Goal: Complete application form: Complete application form

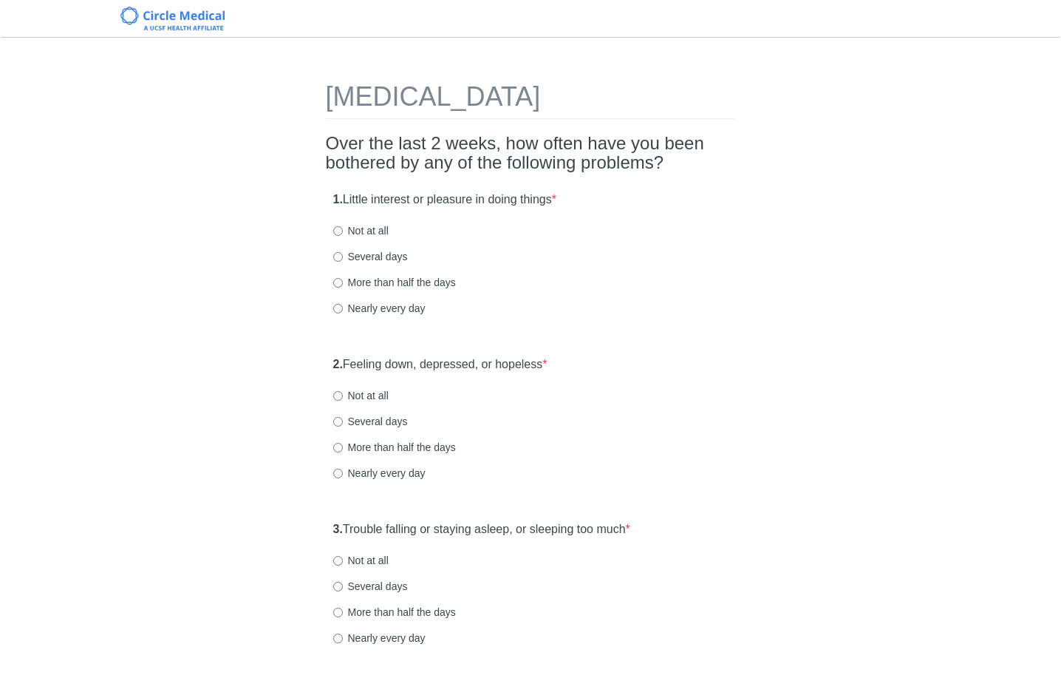
scroll to position [3, 0]
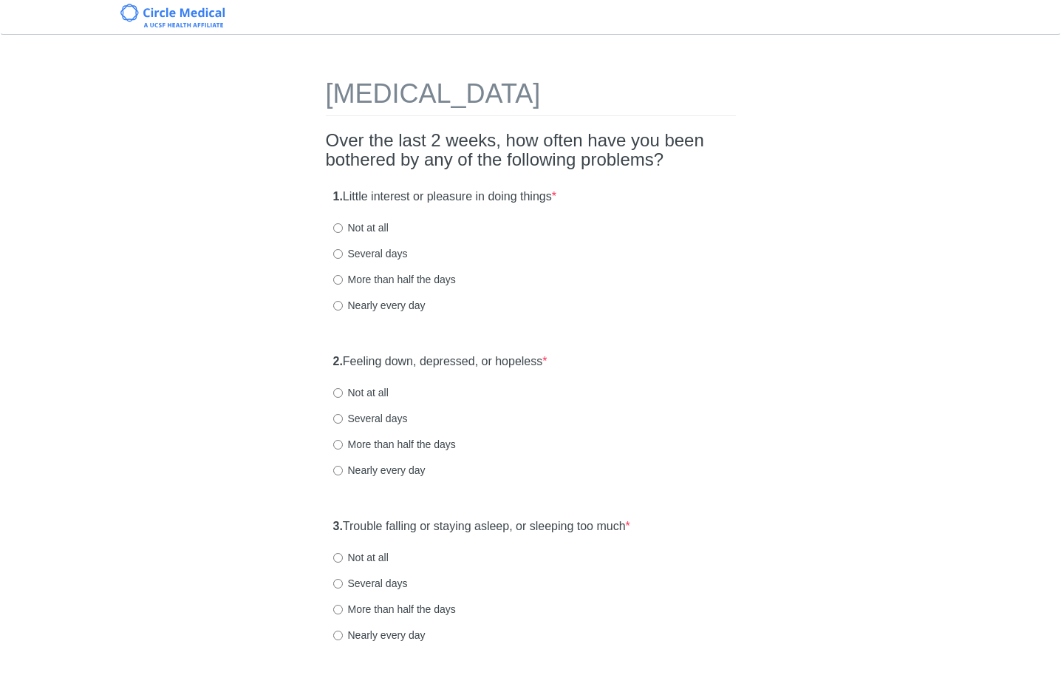
click at [366, 231] on label "Not at all" at bounding box center [360, 227] width 55 height 15
click at [343, 231] on input "Not at all" at bounding box center [338, 228] width 10 height 10
radio input "true"
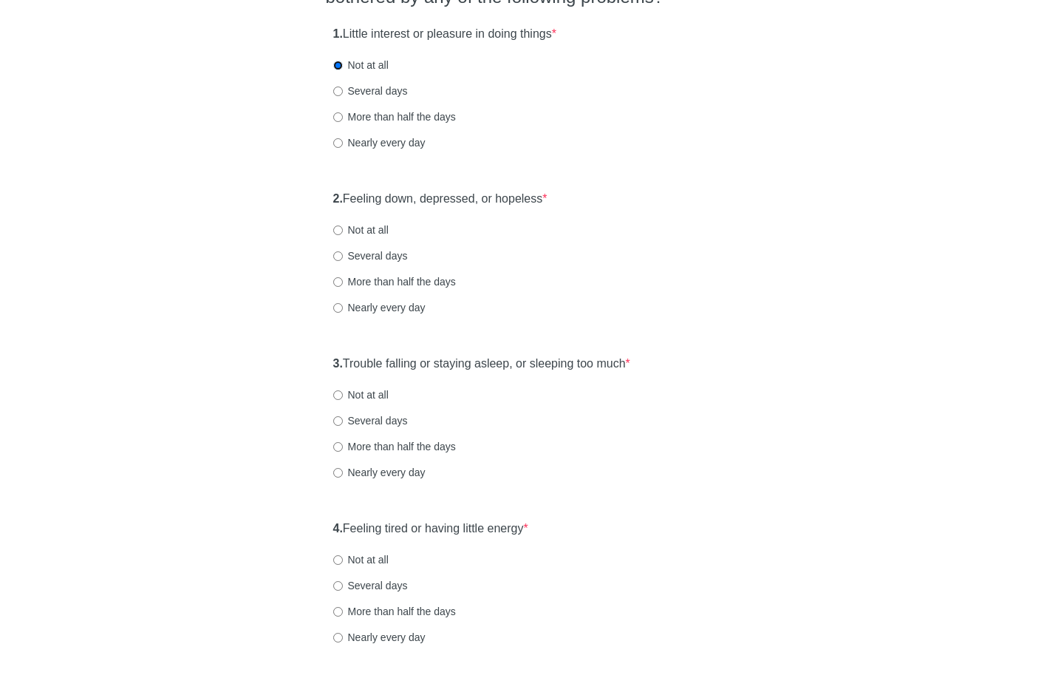
scroll to position [179, 0]
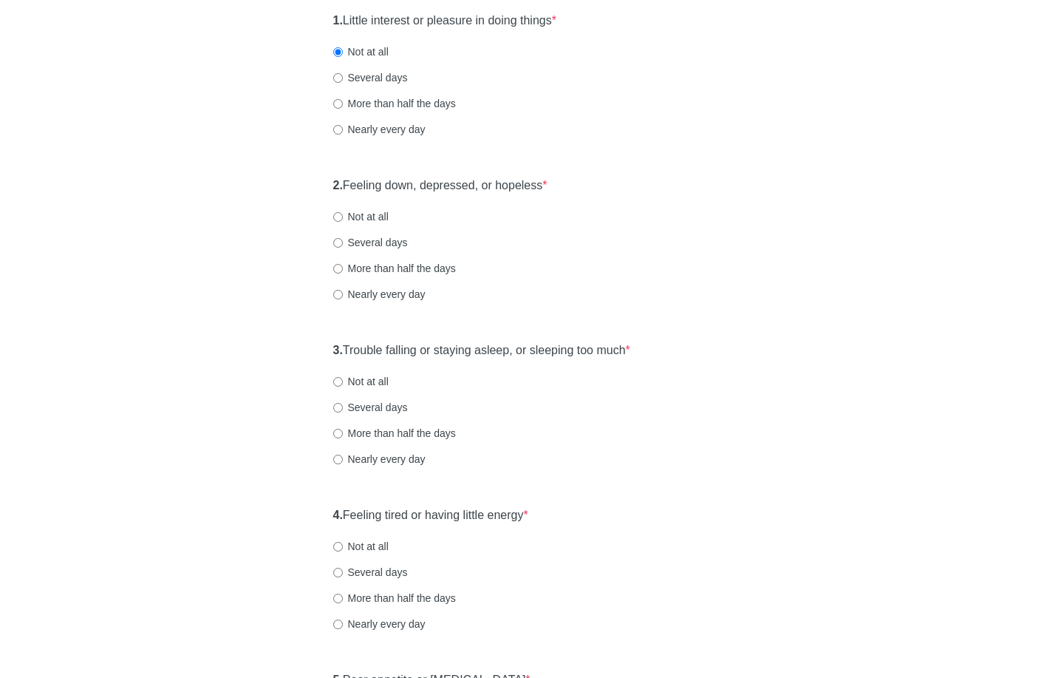
click at [353, 211] on label "Not at all" at bounding box center [360, 216] width 55 height 15
click at [343, 212] on input "Not at all" at bounding box center [338, 217] width 10 height 10
radio input "true"
click at [372, 242] on label "Several days" at bounding box center [370, 242] width 75 height 15
click at [343, 242] on input "Several days" at bounding box center [338, 243] width 10 height 10
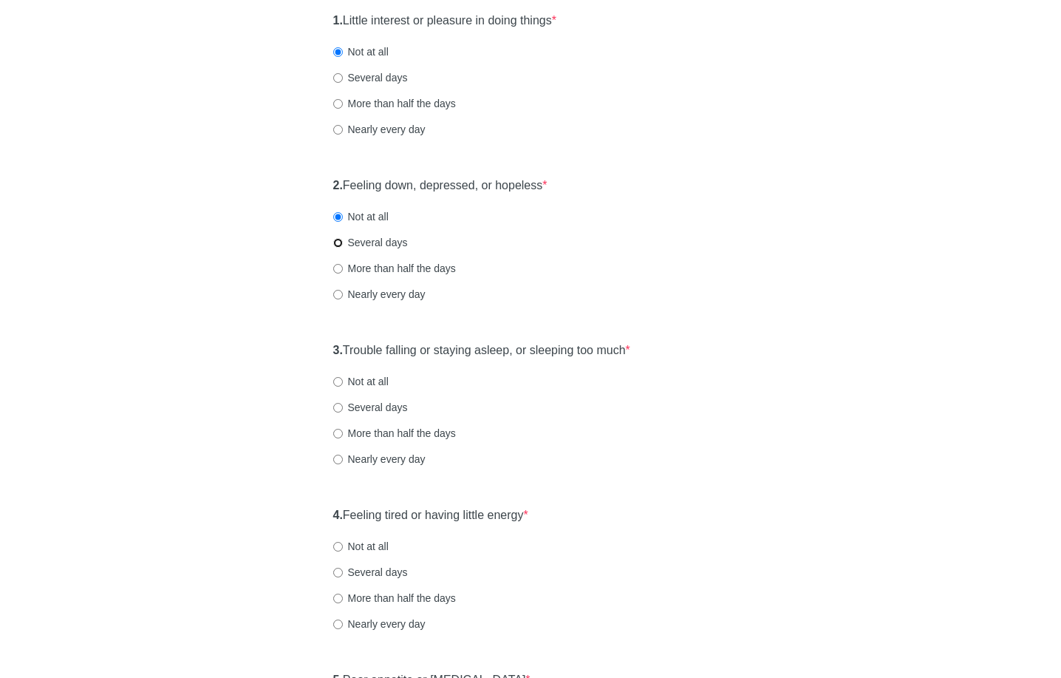
radio input "true"
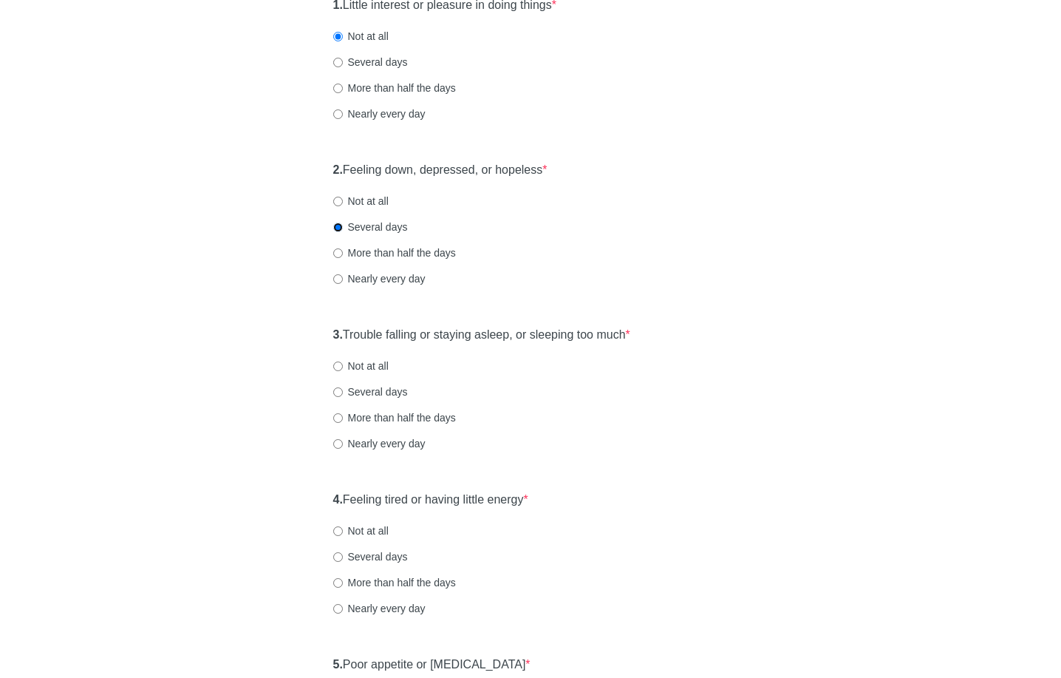
scroll to position [195, 0]
click at [369, 417] on label "More than half the days" at bounding box center [394, 417] width 123 height 15
click at [343, 417] on input "More than half the days" at bounding box center [338, 417] width 10 height 10
radio input "true"
click at [373, 384] on label "Several days" at bounding box center [370, 391] width 75 height 15
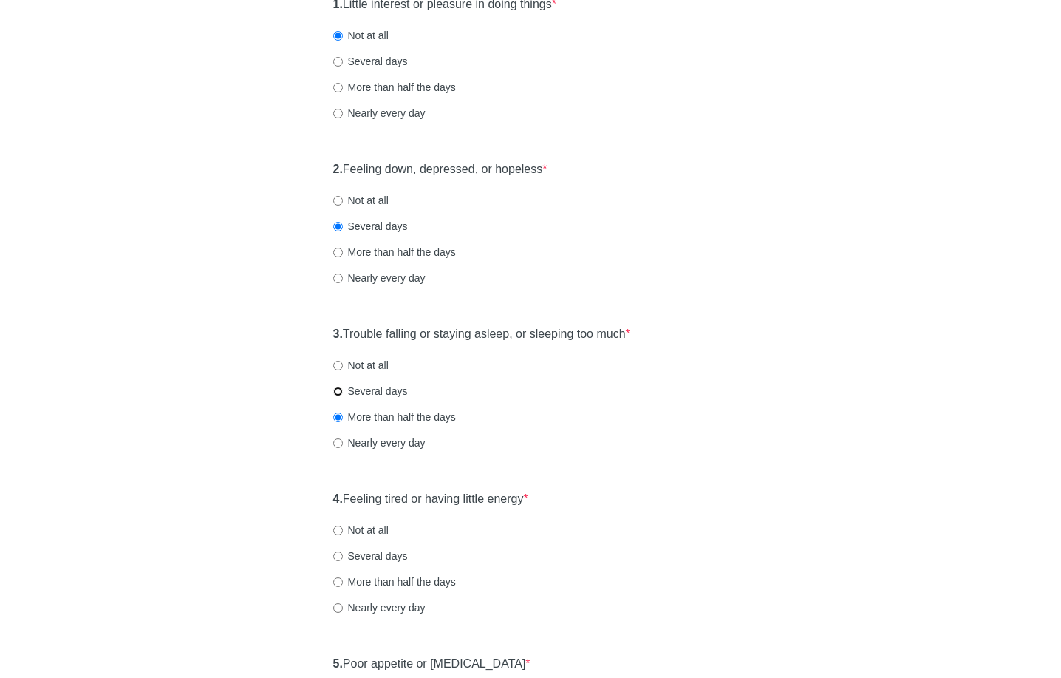
click at [343, 387] on input "Several days" at bounding box center [338, 392] width 10 height 10
radio input "true"
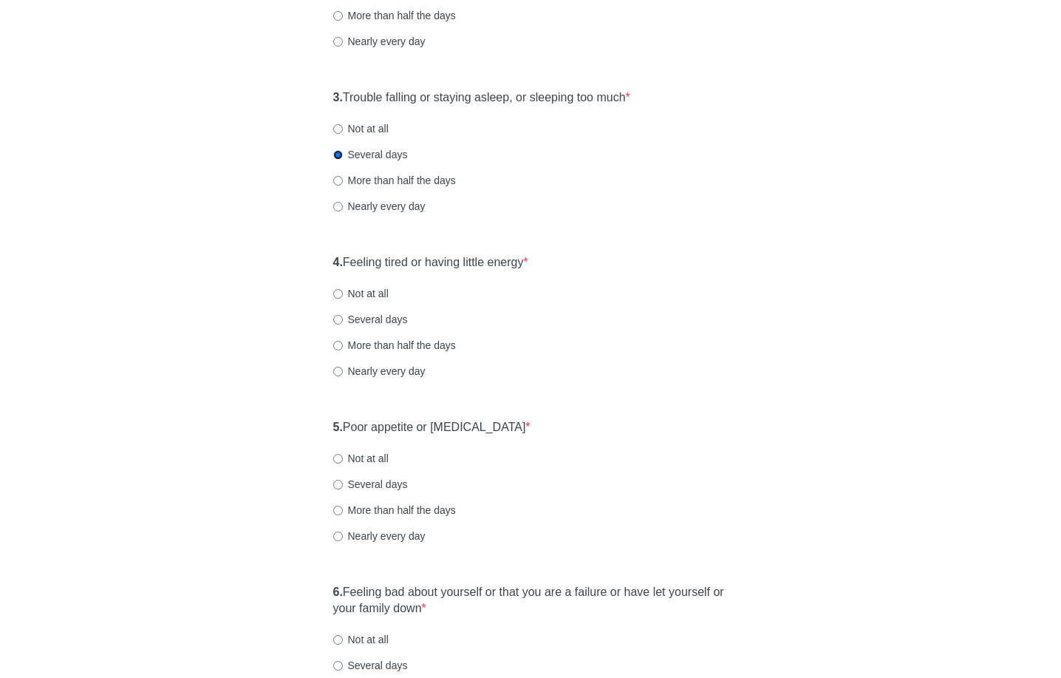
scroll to position [434, 0]
click at [378, 369] on label "Nearly every day" at bounding box center [379, 368] width 92 height 15
click at [343, 369] on input "Nearly every day" at bounding box center [338, 369] width 10 height 10
radio input "true"
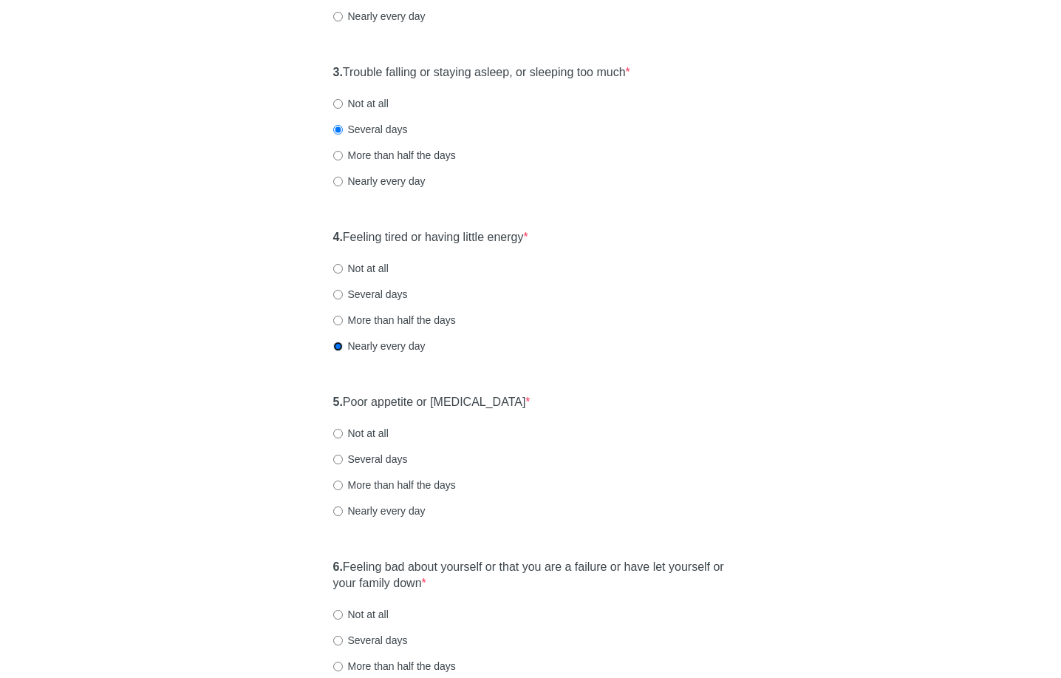
scroll to position [528, 0]
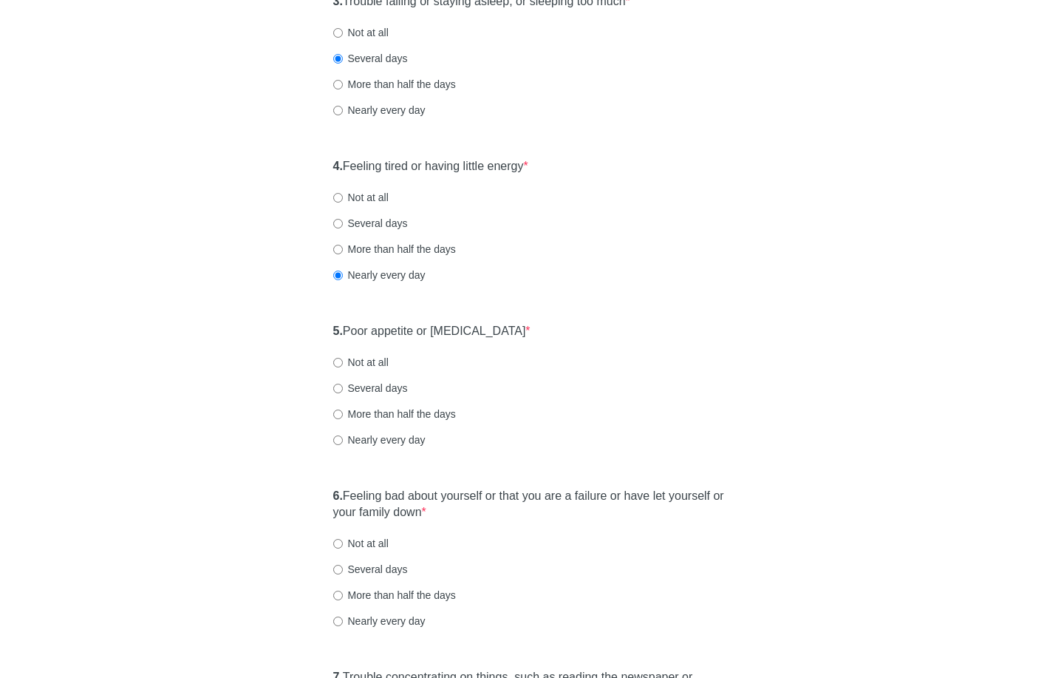
click at [399, 450] on div "5. Poor appetite or [MEDICAL_DATA] * Not at all Several days More than half the…" at bounding box center [531, 393] width 410 height 154
click at [401, 443] on label "Nearly every day" at bounding box center [379, 439] width 92 height 15
click at [343, 443] on input "Nearly every day" at bounding box center [338, 440] width 10 height 10
radio input "true"
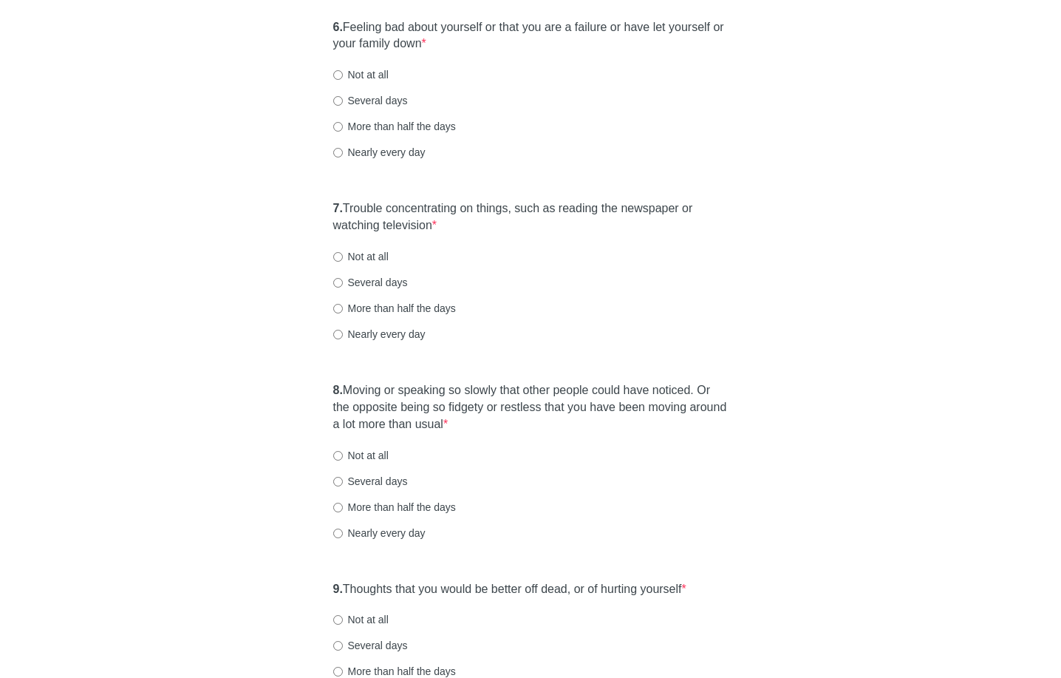
scroll to position [1010, 0]
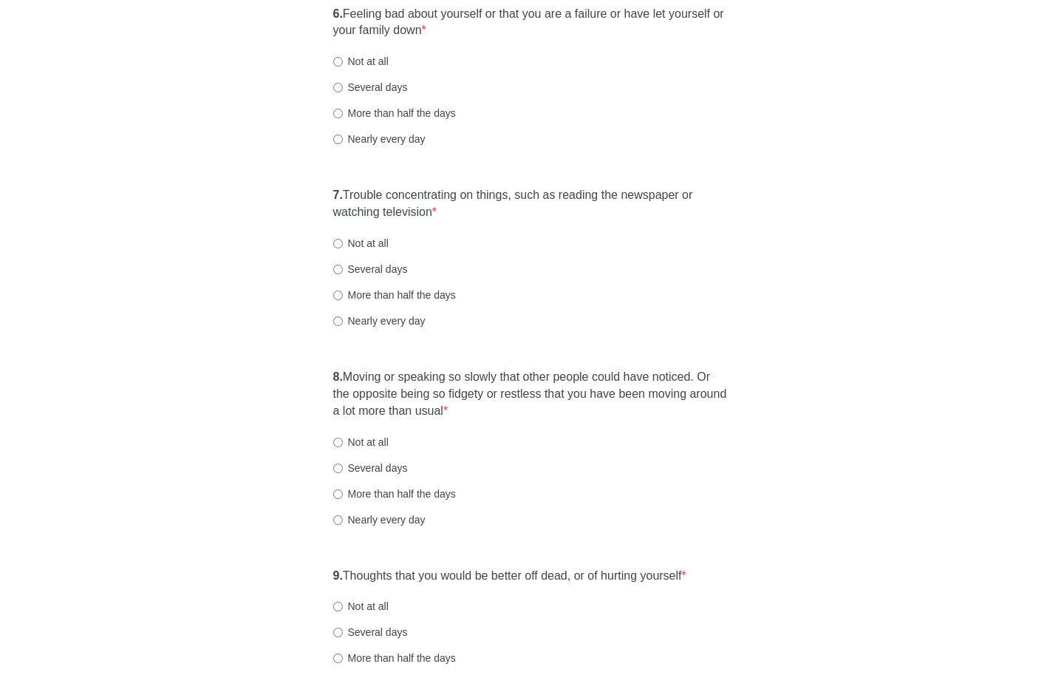
click at [388, 296] on label "More than half the days" at bounding box center [394, 295] width 123 height 15
click at [343, 296] on input "More than half the days" at bounding box center [338, 295] width 10 height 10
radio input "true"
click at [393, 117] on label "More than half the days" at bounding box center [394, 113] width 123 height 15
click at [343, 117] on input "More than half the days" at bounding box center [338, 114] width 10 height 10
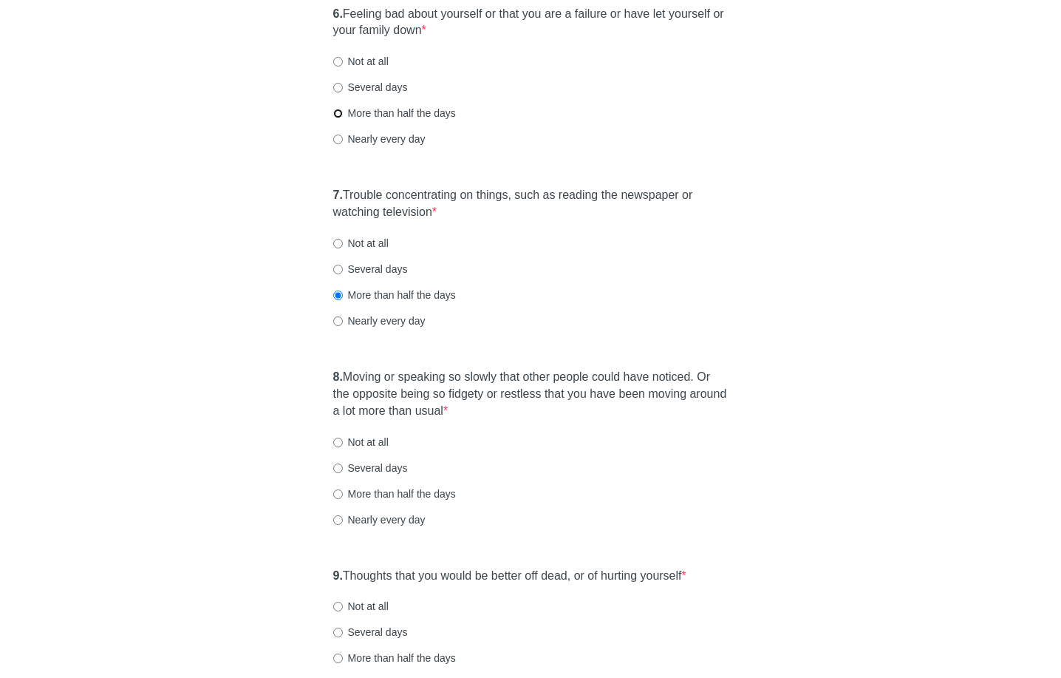
radio input "true"
click at [563, 310] on div "7. Trouble concentrating on things, such as reading the newspaper or watching t…" at bounding box center [531, 265] width 410 height 171
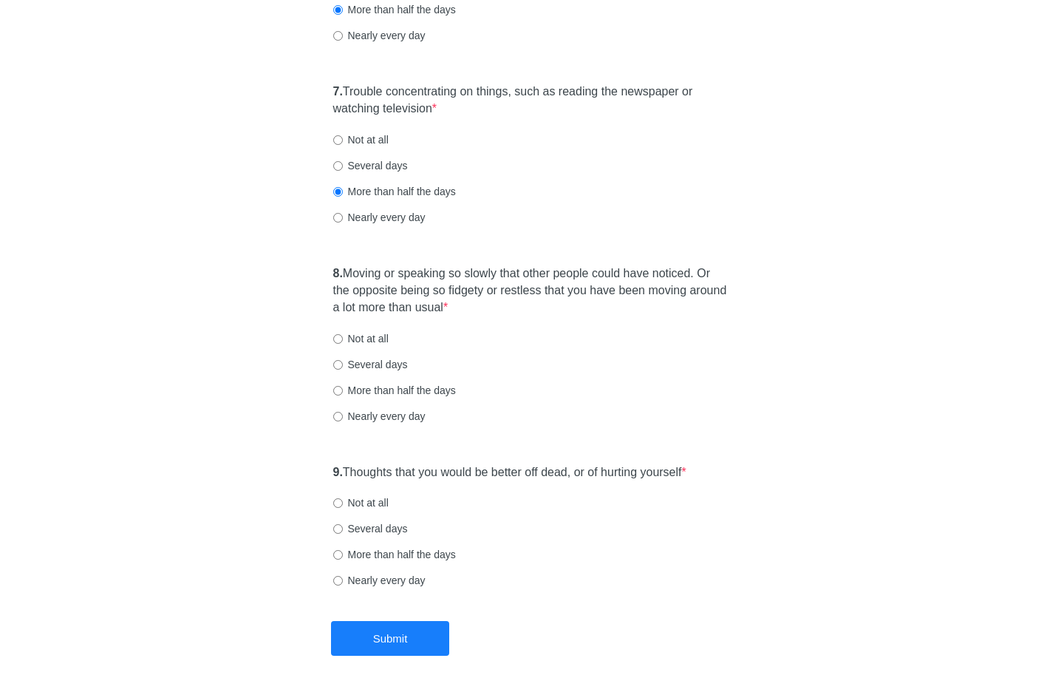
scroll to position [1124, 0]
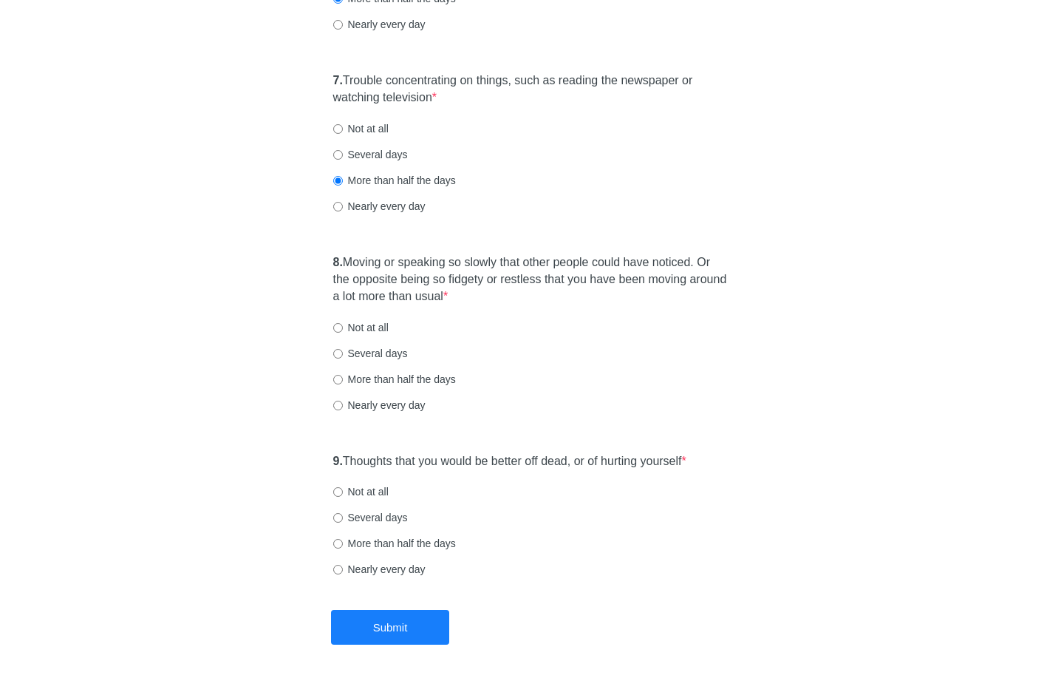
click at [384, 211] on label "Nearly every day" at bounding box center [379, 206] width 92 height 15
click at [343, 211] on input "Nearly every day" at bounding box center [338, 207] width 10 height 10
radio input "true"
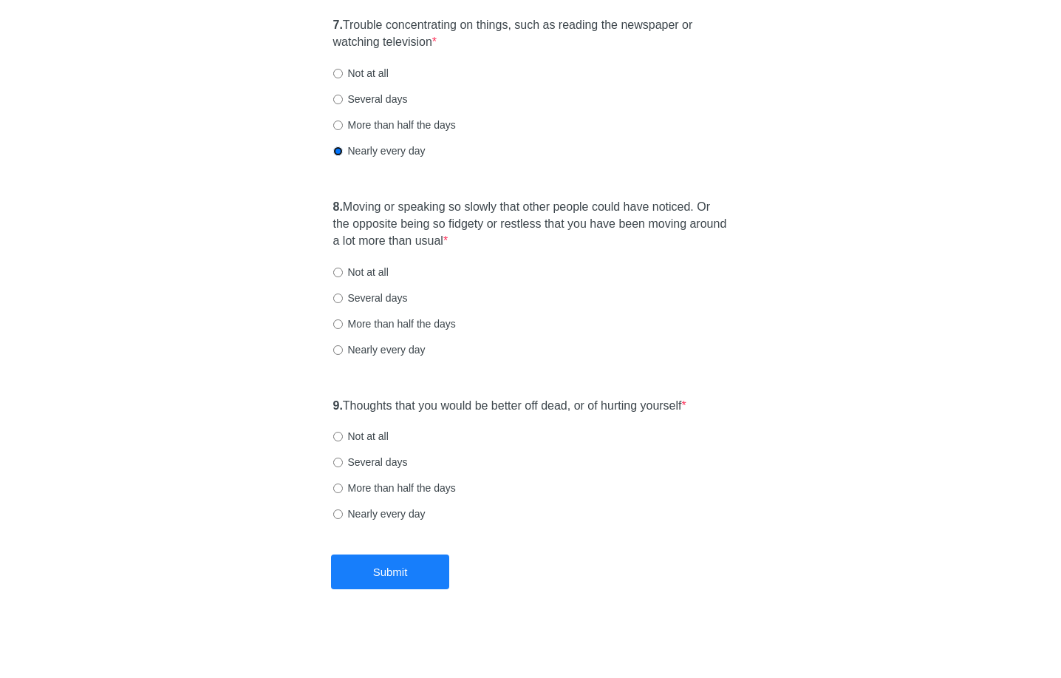
scroll to position [1180, 0]
click at [374, 350] on label "Nearly every day" at bounding box center [379, 348] width 92 height 15
click at [343, 350] on input "Nearly every day" at bounding box center [338, 349] width 10 height 10
radio input "true"
click at [381, 430] on label "Not at all" at bounding box center [360, 435] width 55 height 15
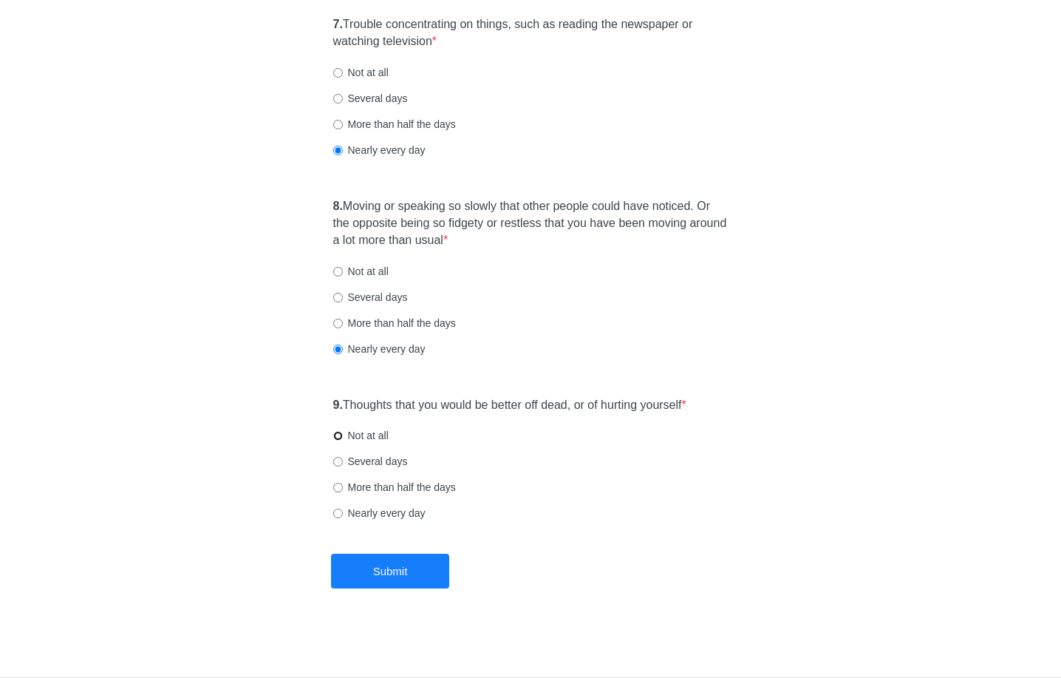
click at [343, 431] on input "Not at all" at bounding box center [338, 436] width 10 height 10
radio input "true"
click at [395, 571] on button "Submit" at bounding box center [390, 571] width 118 height 35
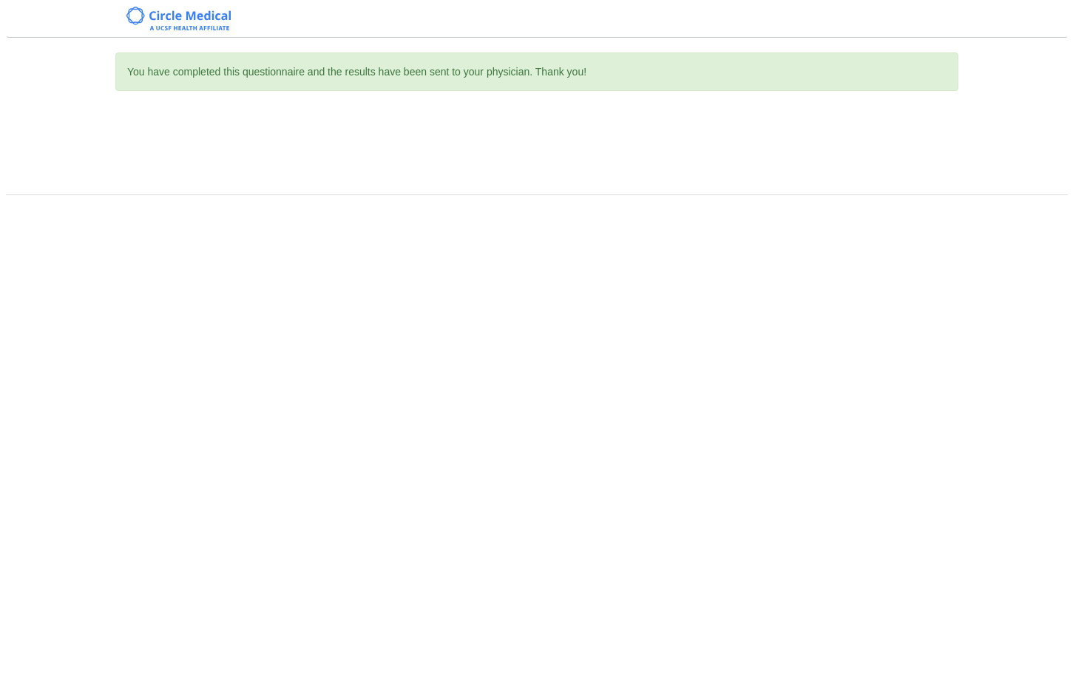
scroll to position [0, 0]
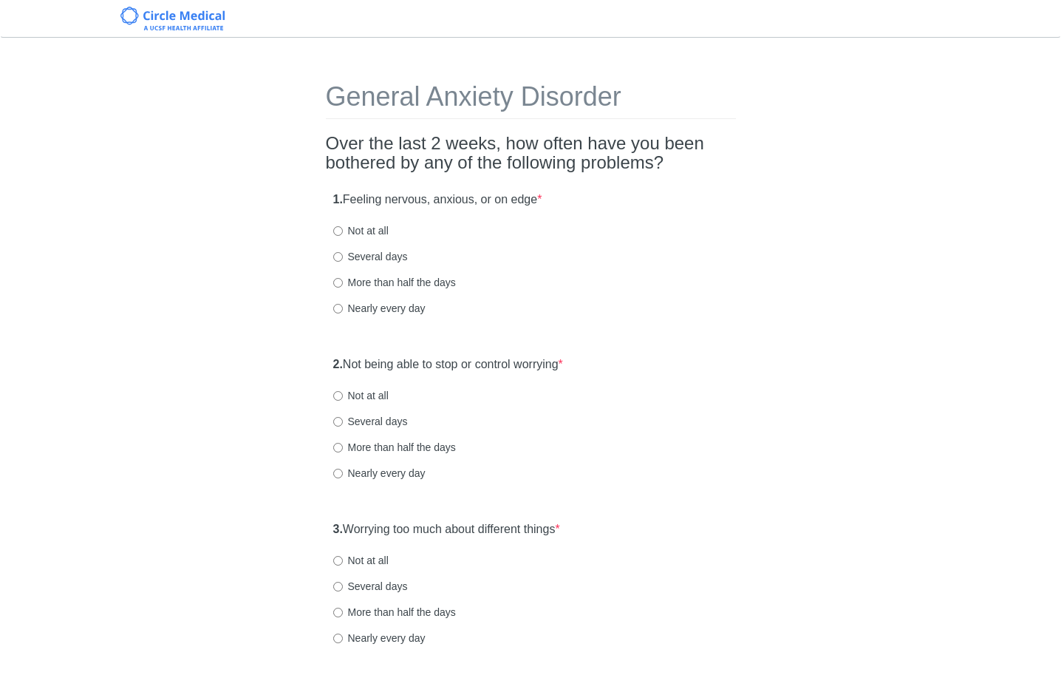
click at [551, 292] on div "1. Feeling nervous, anxious, or on edge * Not at all Several days More than hal…" at bounding box center [531, 261] width 410 height 154
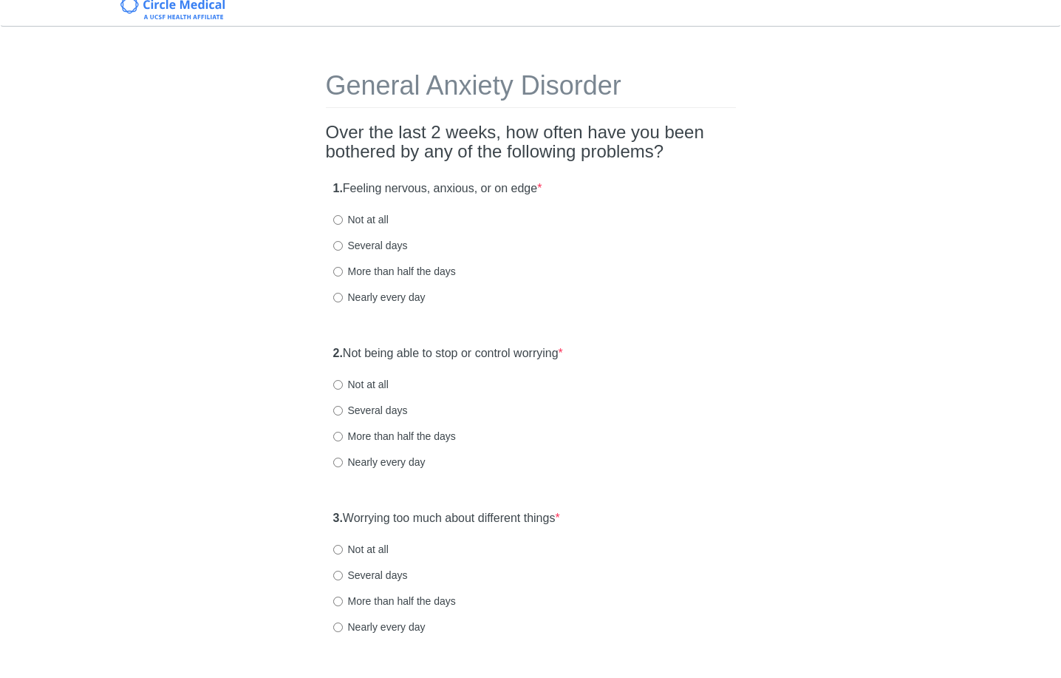
scroll to position [27, 0]
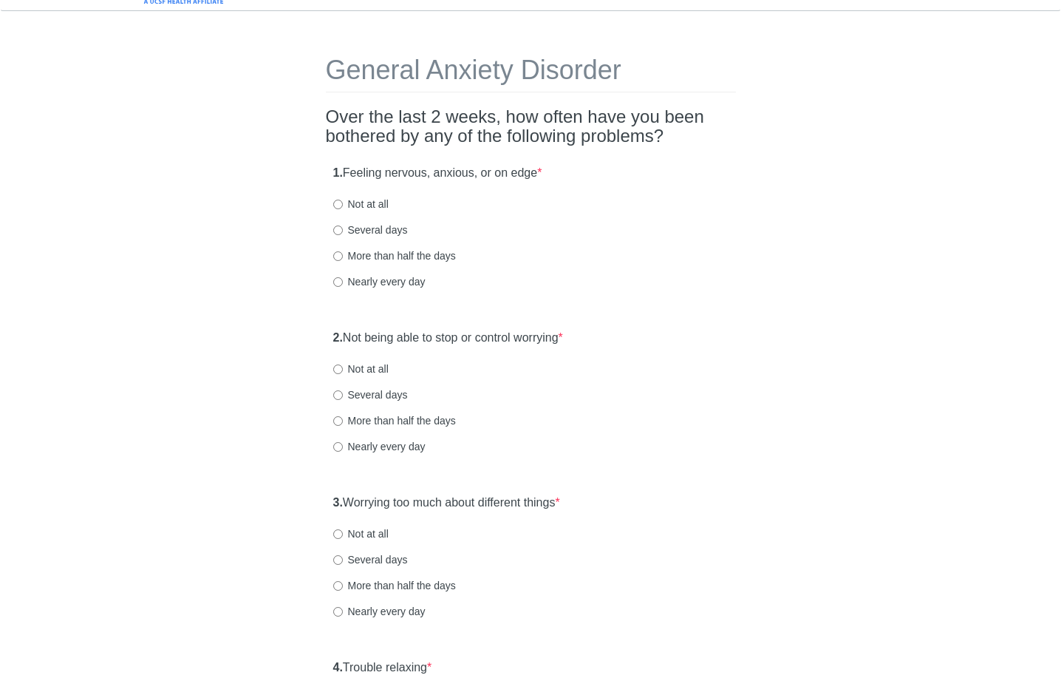
click at [385, 271] on div "1. Feeling nervous, anxious, or on edge * Not at all Several days More than hal…" at bounding box center [531, 234] width 410 height 154
click at [384, 279] on label "Nearly every day" at bounding box center [379, 281] width 92 height 15
click at [343, 279] on input "Nearly every day" at bounding box center [338, 282] width 10 height 10
radio input "true"
click at [364, 399] on label "Several days" at bounding box center [370, 394] width 75 height 15
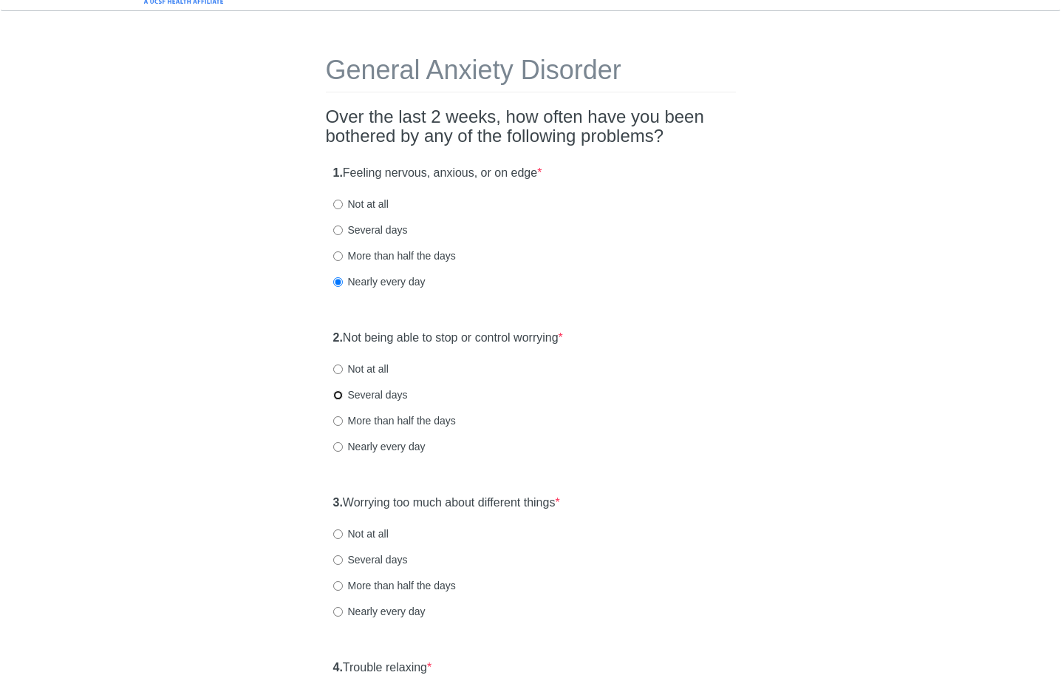
click at [343, 399] on input "Several days" at bounding box center [338, 395] width 10 height 10
radio input "true"
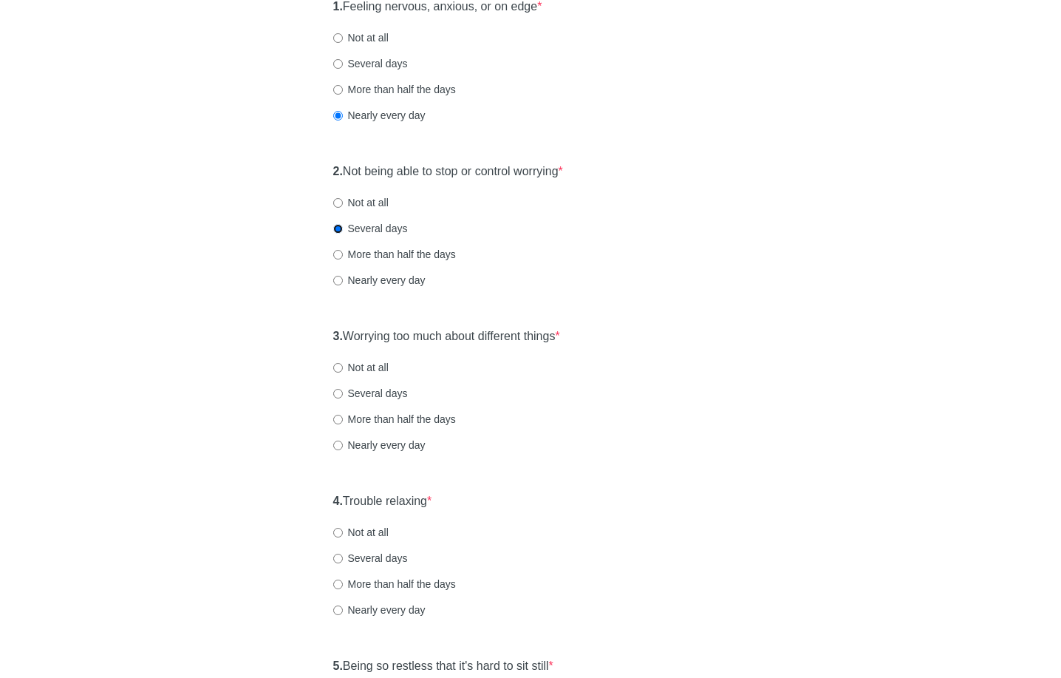
scroll to position [196, 0]
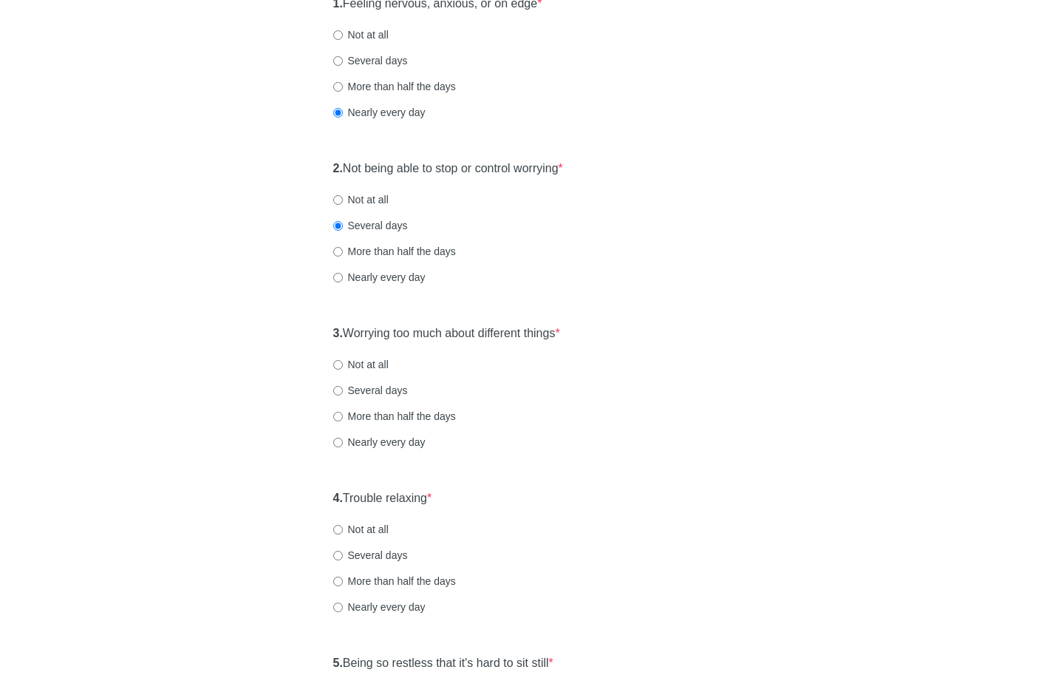
click at [387, 444] on label "Nearly every day" at bounding box center [379, 442] width 92 height 15
click at [343, 444] on input "Nearly every day" at bounding box center [338, 443] width 10 height 10
radio input "true"
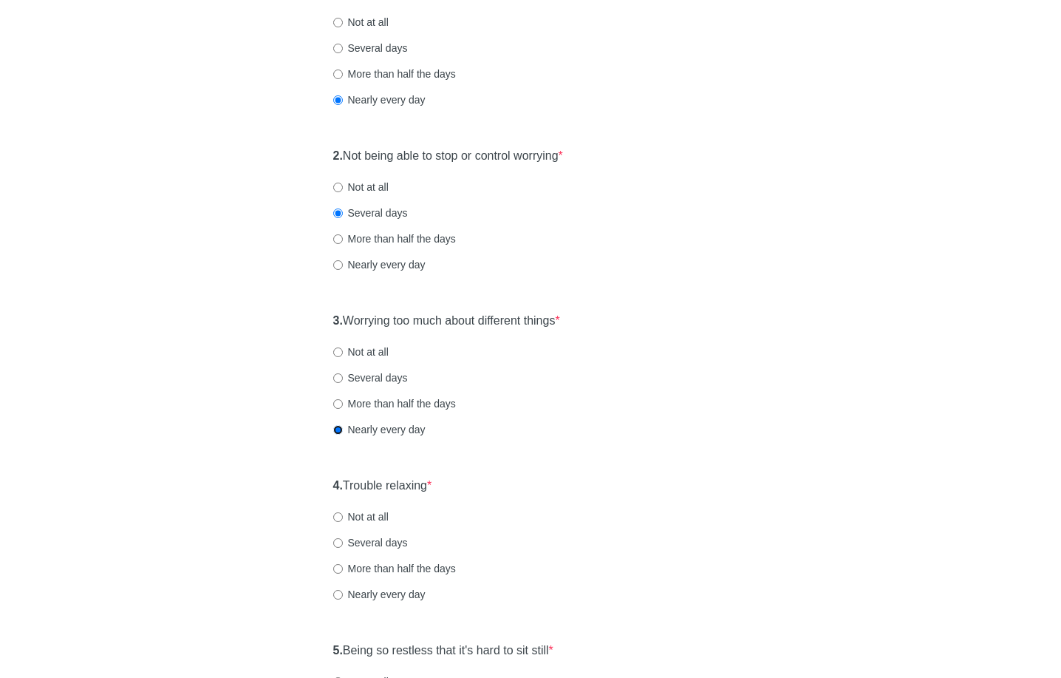
scroll to position [296, 0]
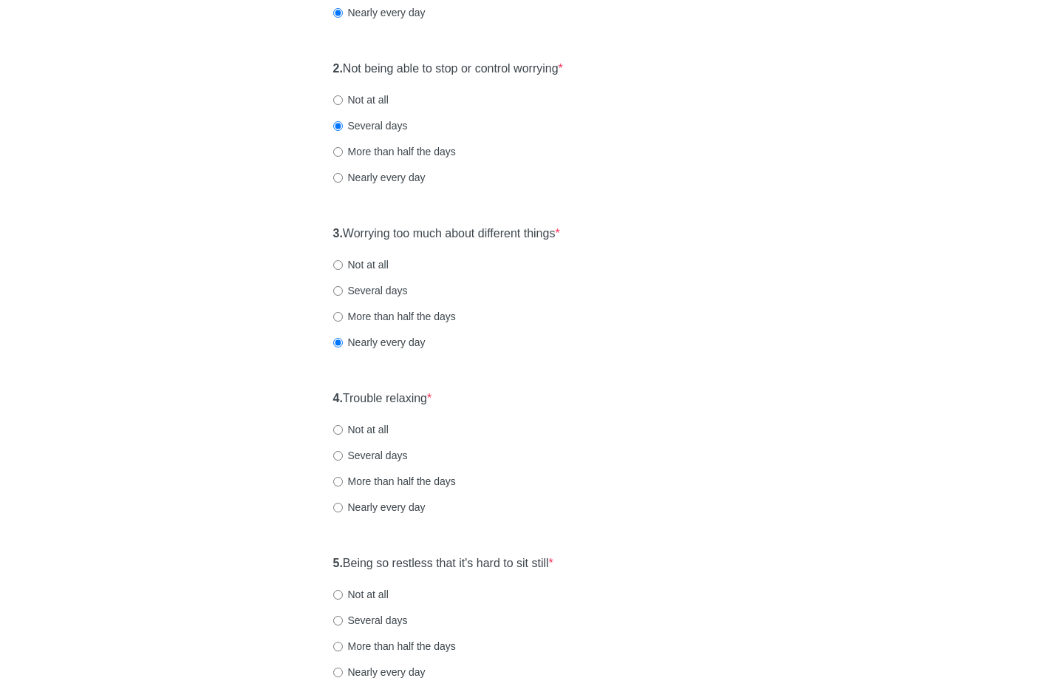
click at [382, 504] on label "Nearly every day" at bounding box center [379, 507] width 92 height 15
click at [343, 504] on input "Nearly every day" at bounding box center [338, 508] width 10 height 10
radio input "true"
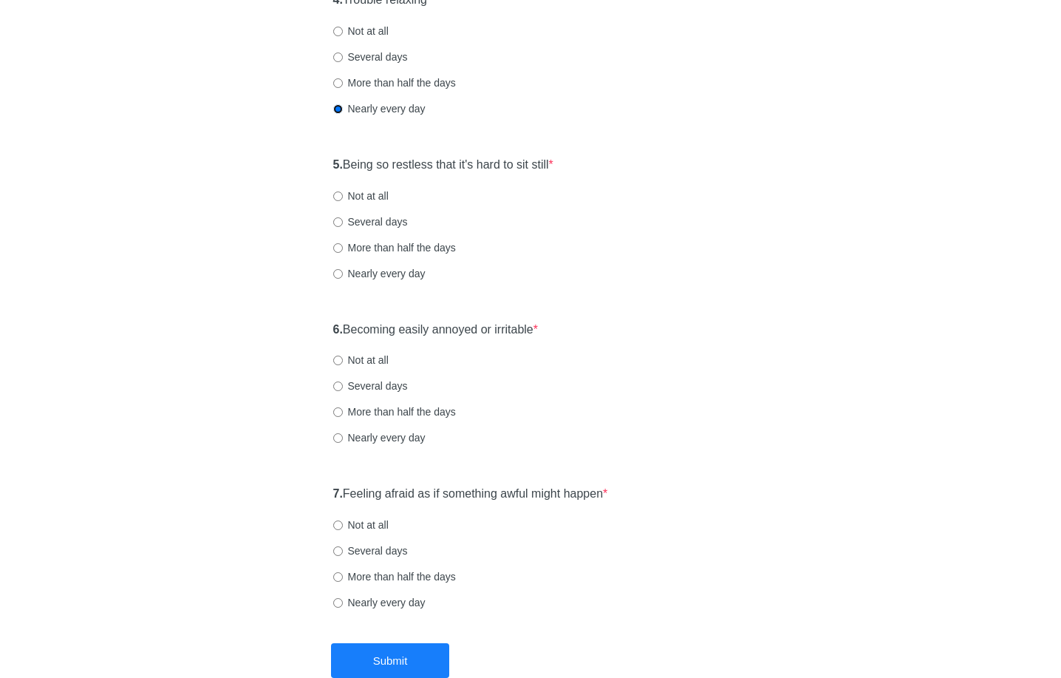
scroll to position [772, 0]
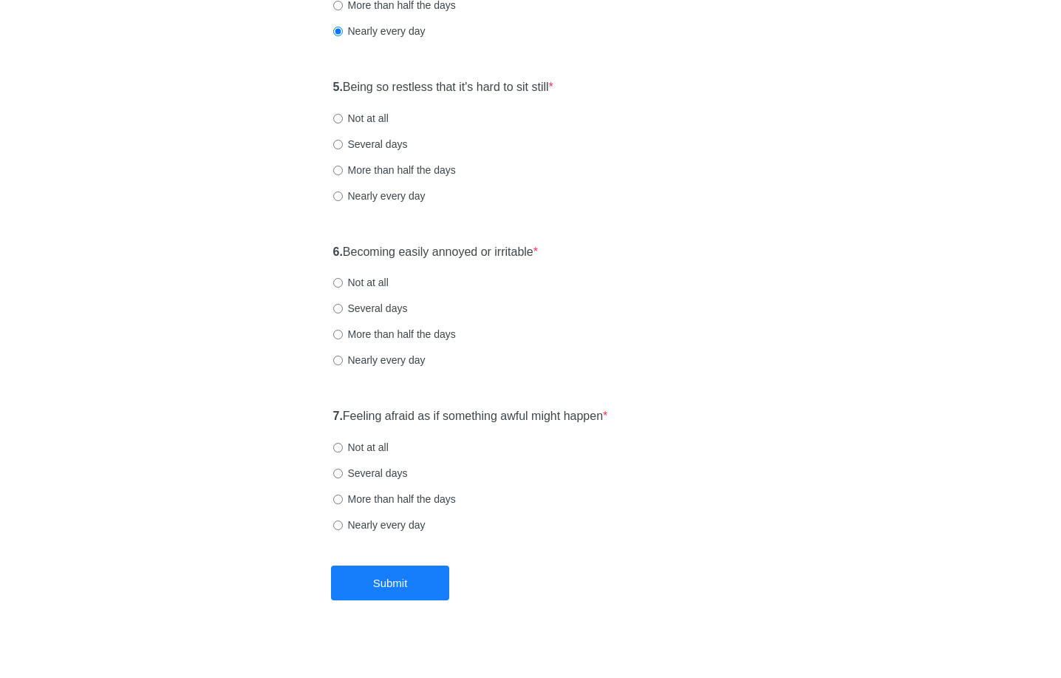
click at [378, 114] on label "Not at all" at bounding box center [360, 118] width 55 height 15
click at [343, 114] on input "Not at all" at bounding box center [338, 119] width 10 height 10
radio input "true"
click at [378, 145] on label "Several days" at bounding box center [370, 144] width 75 height 15
click at [343, 145] on input "Several days" at bounding box center [338, 145] width 10 height 10
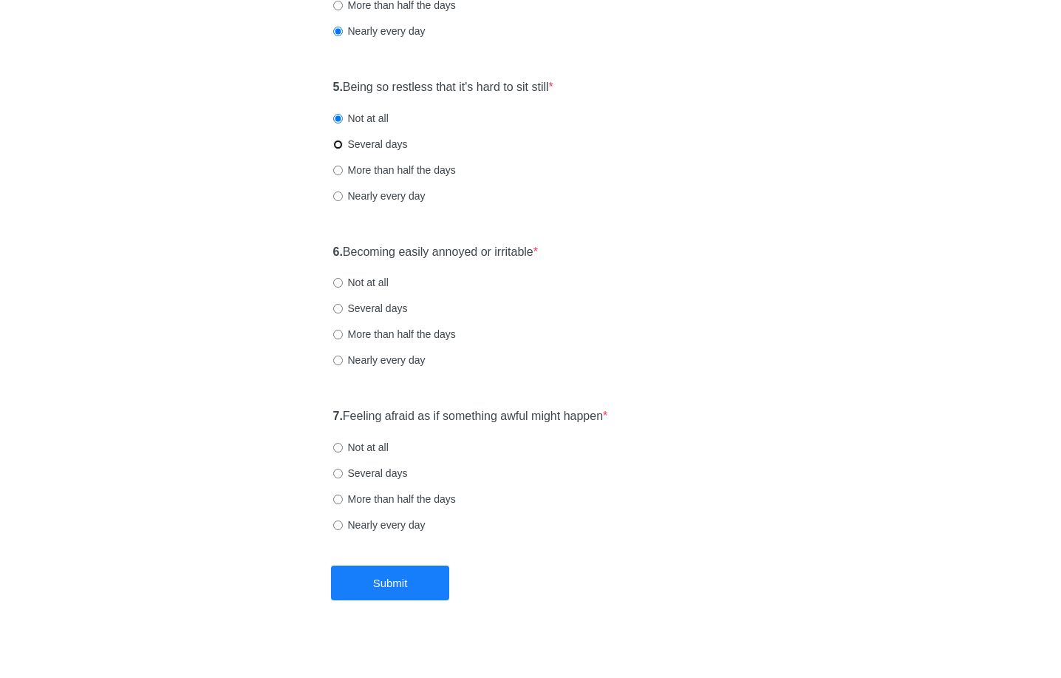
radio input "true"
click at [388, 305] on label "Several days" at bounding box center [370, 308] width 75 height 15
click at [343, 305] on input "Several days" at bounding box center [338, 309] width 10 height 10
radio input "true"
click at [417, 364] on label "Nearly every day" at bounding box center [379, 360] width 92 height 15
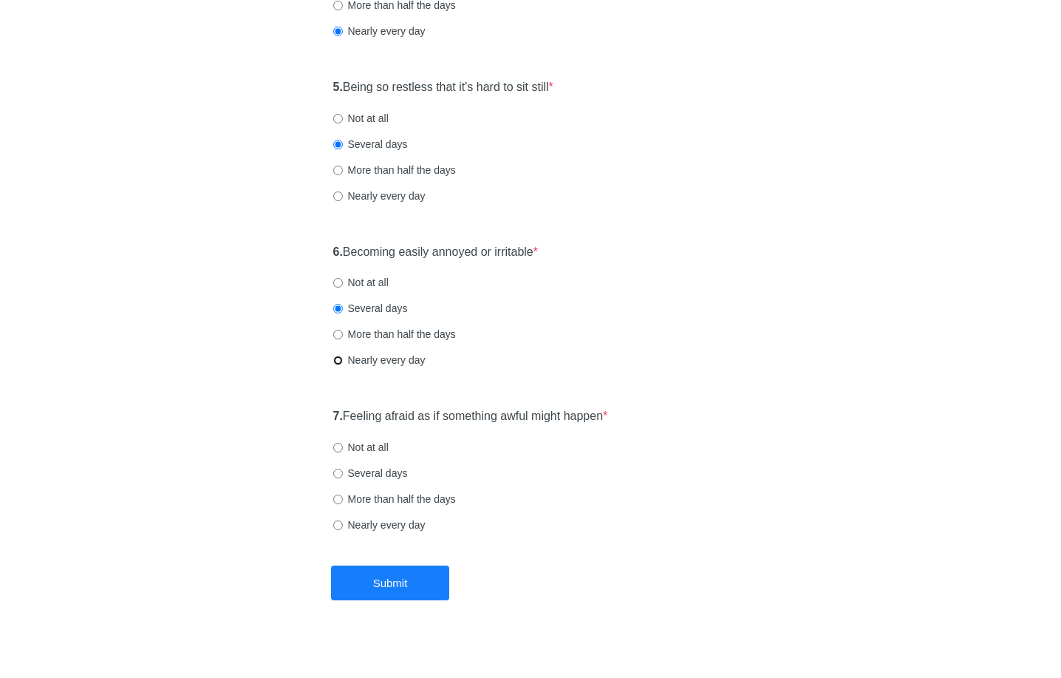
click at [343, 364] on input "Nearly every day" at bounding box center [338, 361] width 10 height 10
radio input "true"
click at [398, 447] on div "Not at all" at bounding box center [530, 447] width 395 height 15
click at [387, 447] on label "Not at all" at bounding box center [360, 447] width 55 height 15
click at [343, 447] on input "Not at all" at bounding box center [338, 448] width 10 height 10
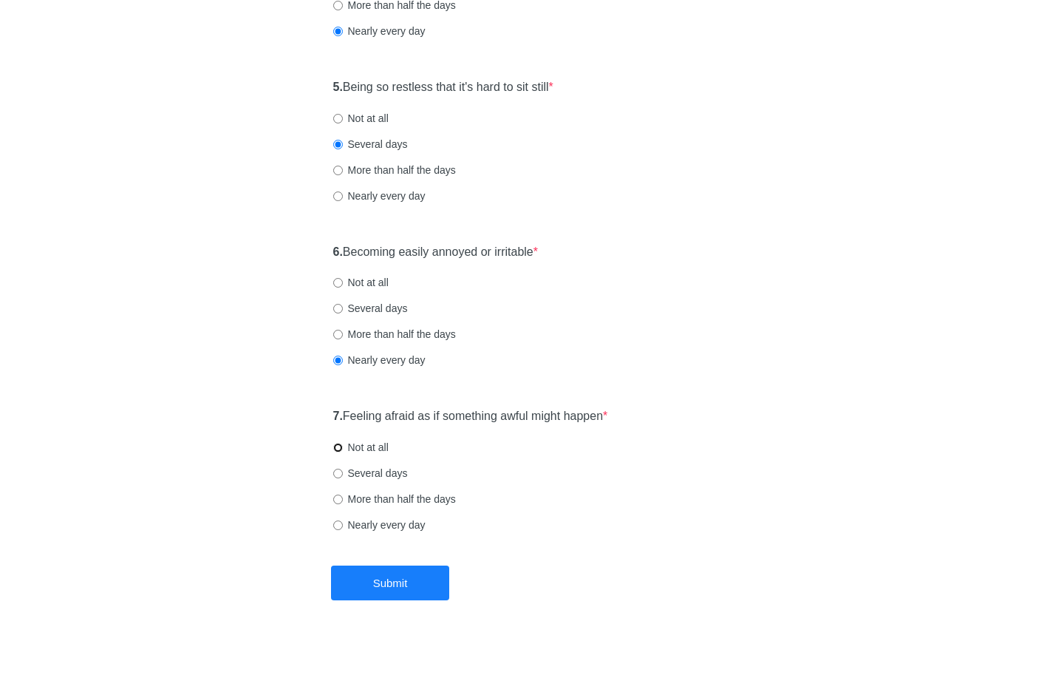
radio input "true"
click at [392, 585] on button "Submit" at bounding box center [390, 582] width 118 height 35
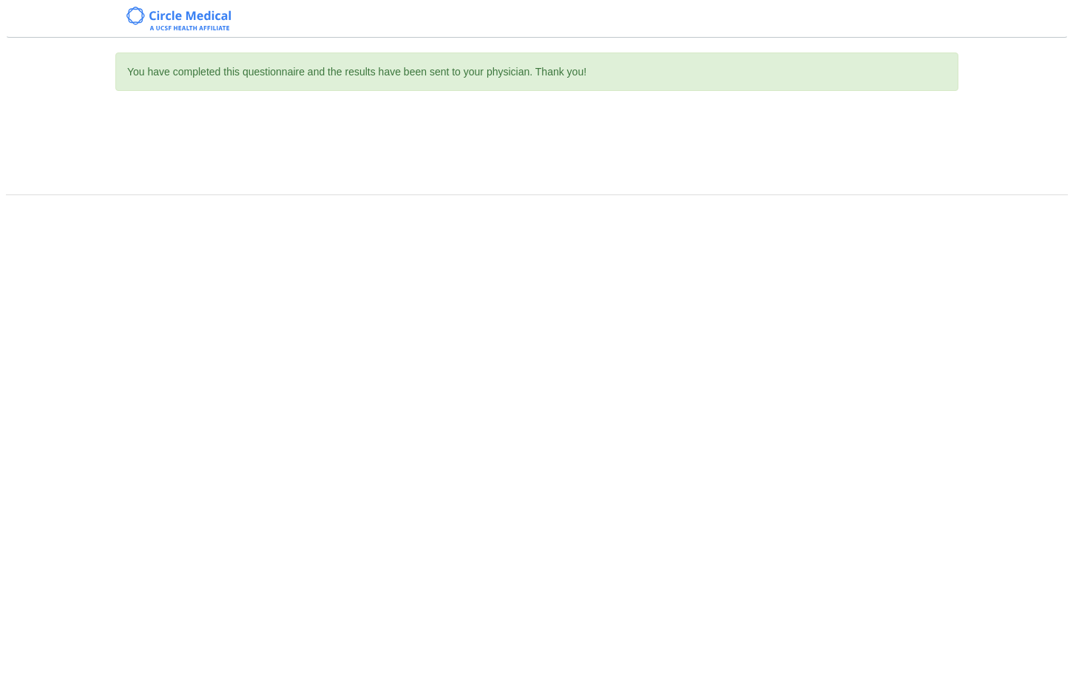
scroll to position [0, 0]
